Goal: Task Accomplishment & Management: Use online tool/utility

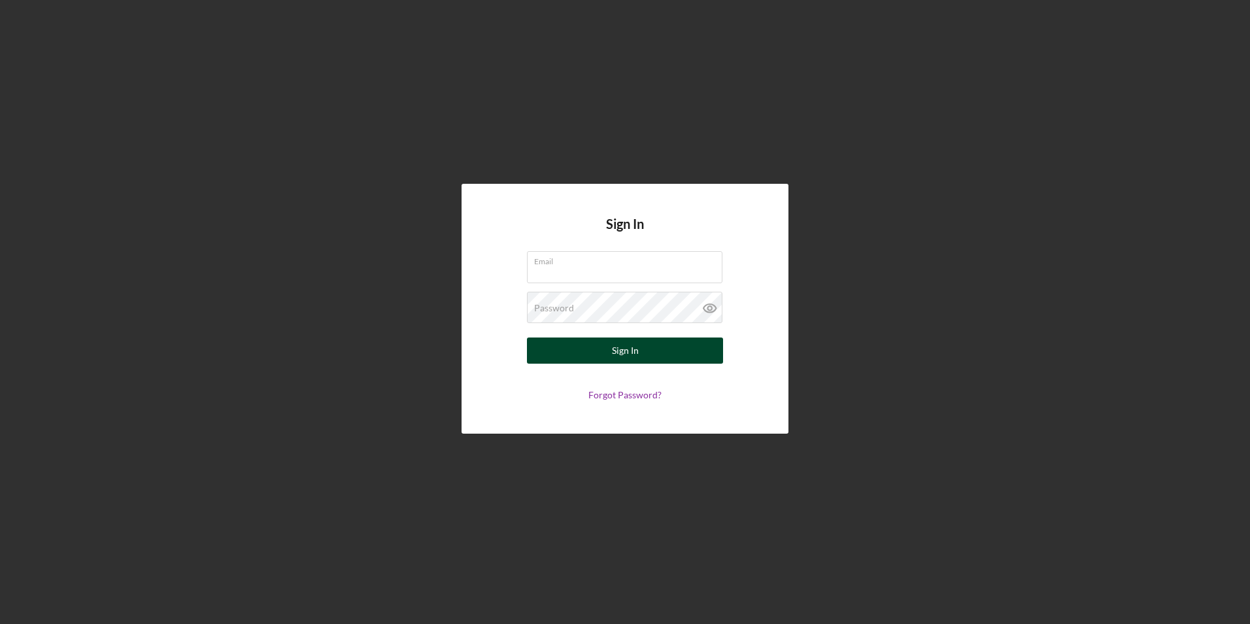
type input "[PERSON_NAME][EMAIL_ADDRESS][DOMAIN_NAME]"
click at [595, 350] on button "Sign In" at bounding box center [625, 350] width 196 height 26
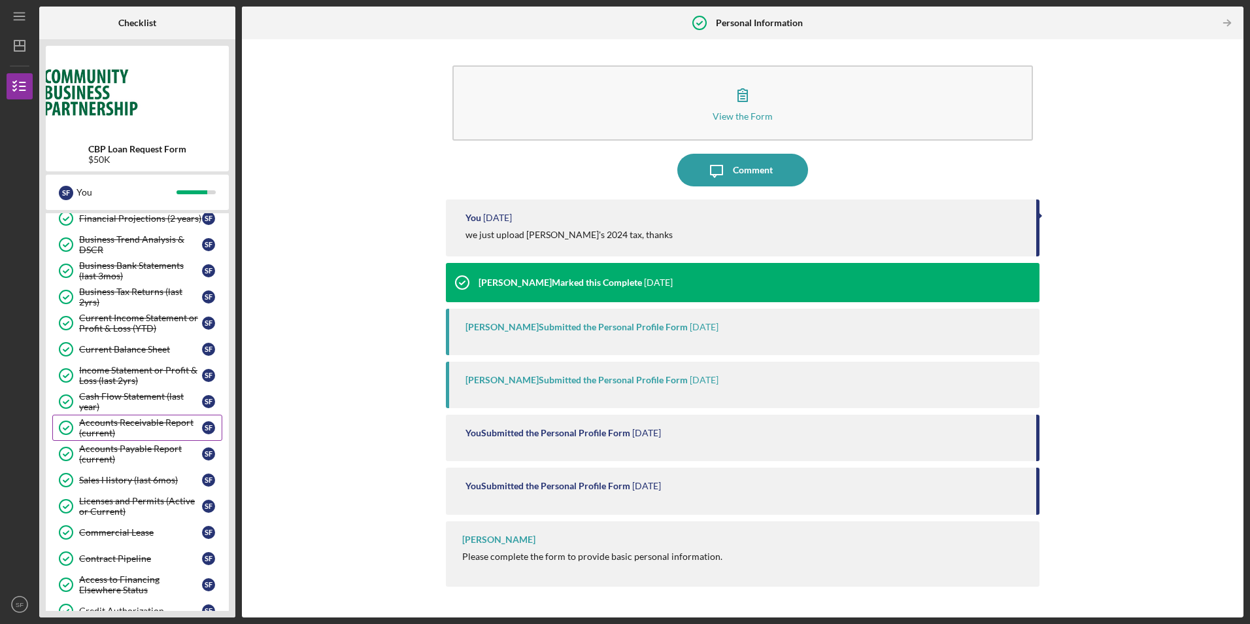
scroll to position [578, 0]
